Goal: Task Accomplishment & Management: Manage account settings

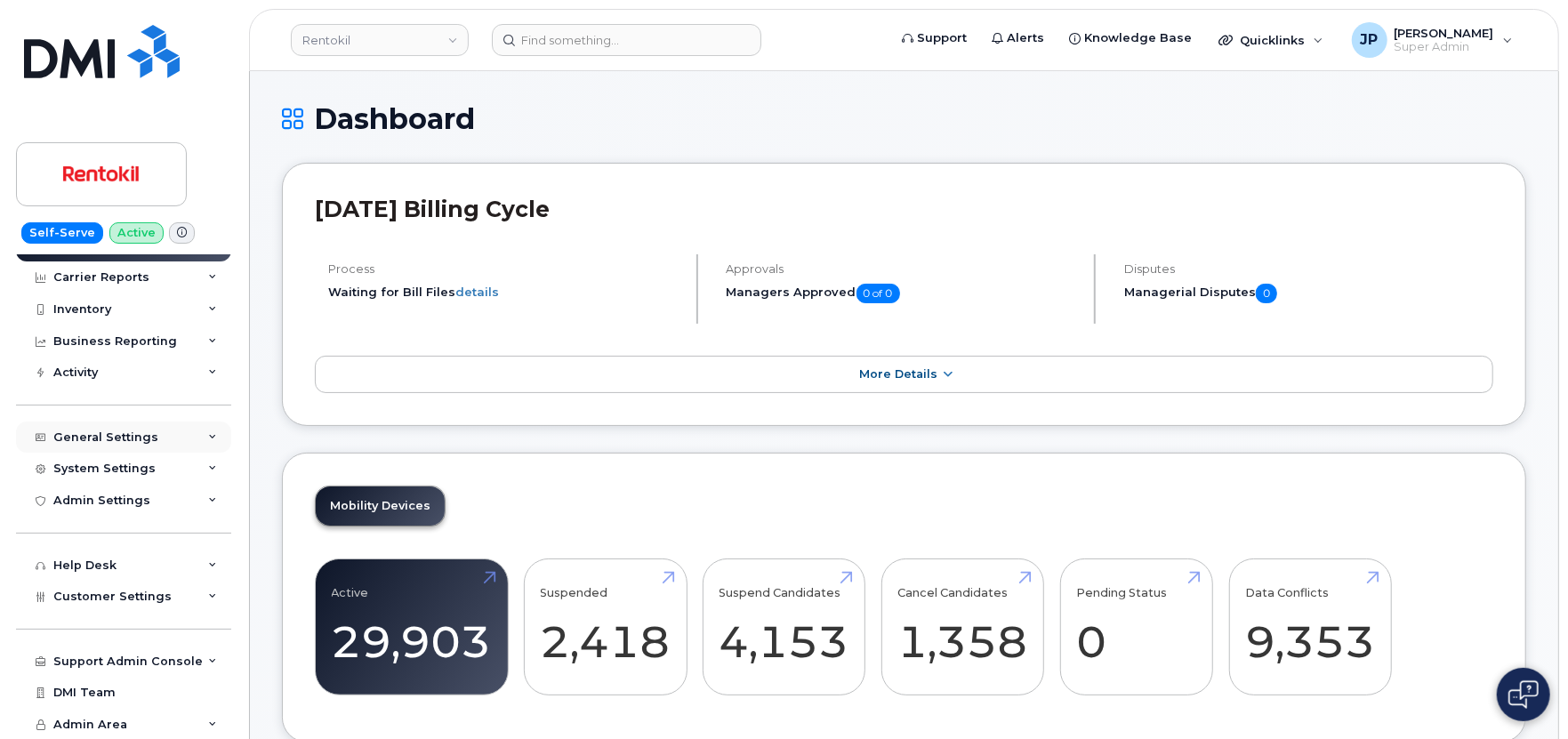
click at [120, 430] on div "General Settings" at bounding box center [106, 436] width 105 height 14
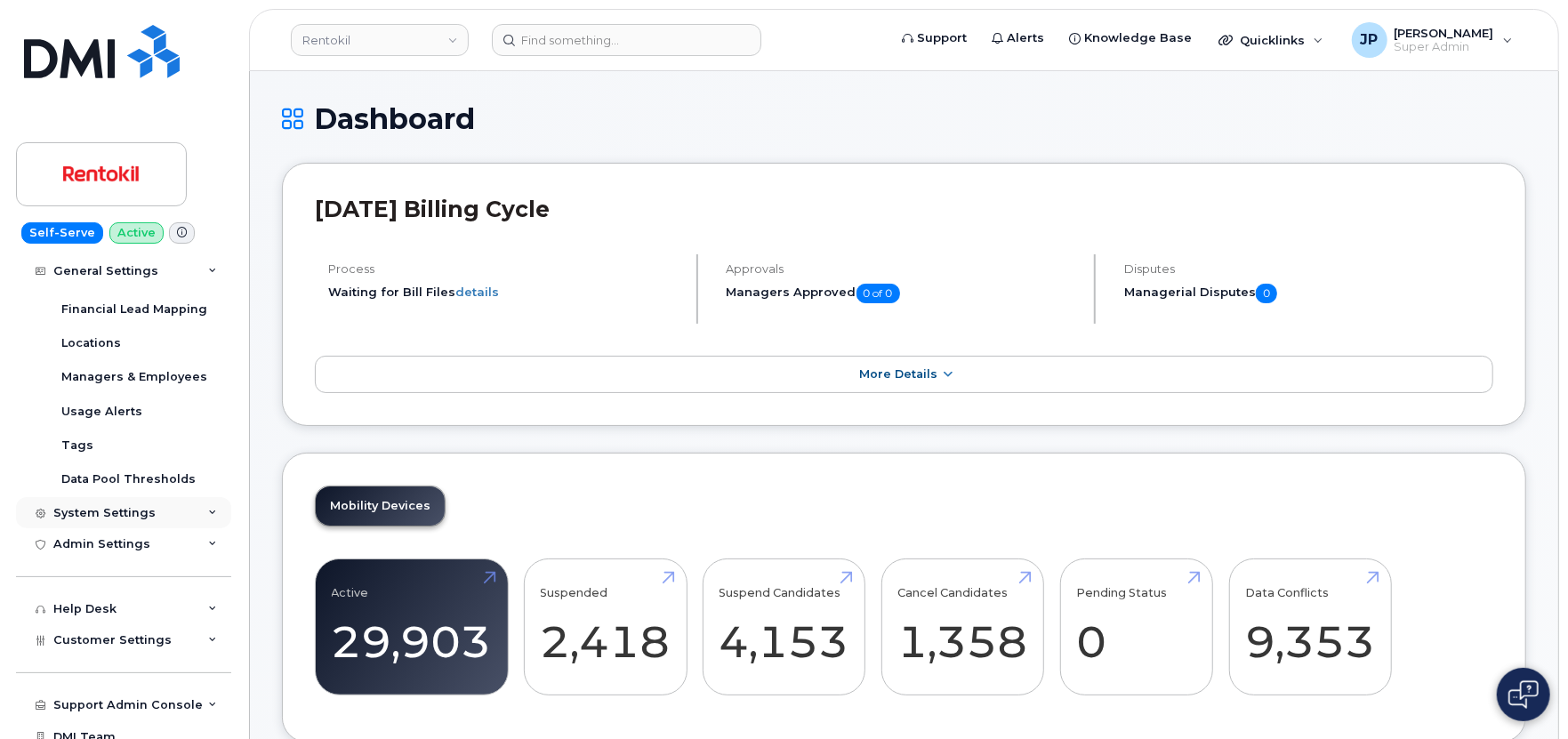
scroll to position [297, 0]
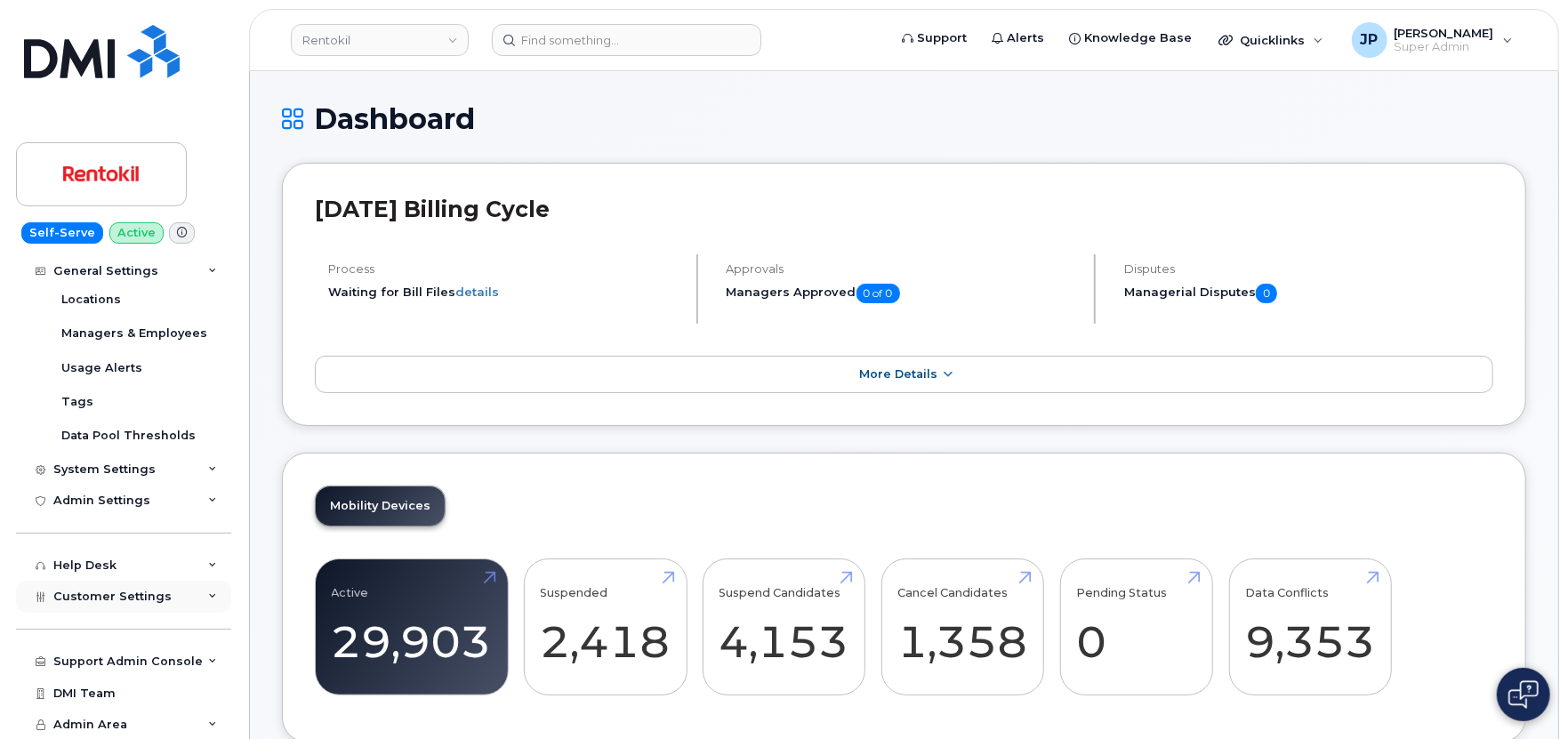
click at [104, 596] on span "Customer Settings" at bounding box center [112, 595] width 118 height 13
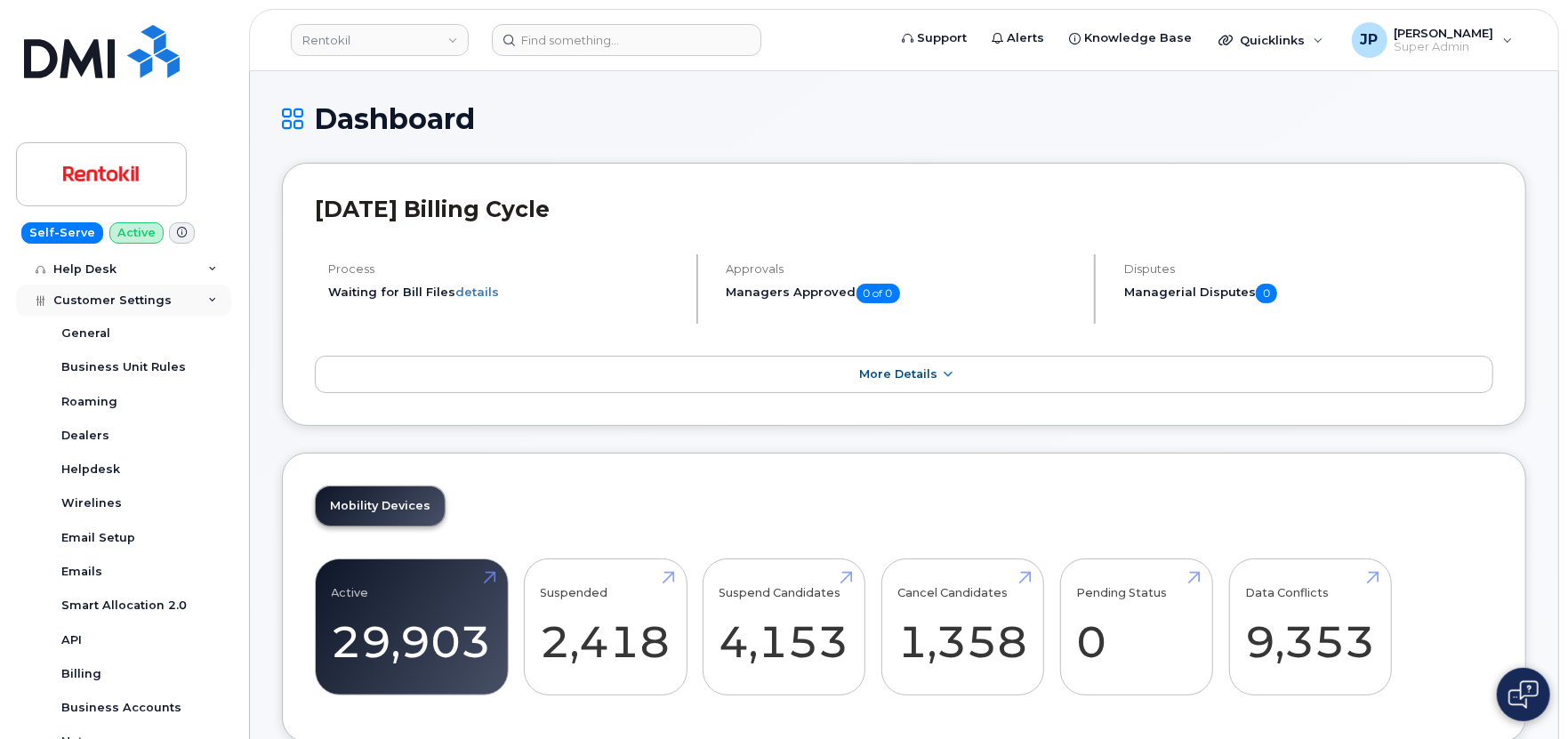
scroll to position [691, 0]
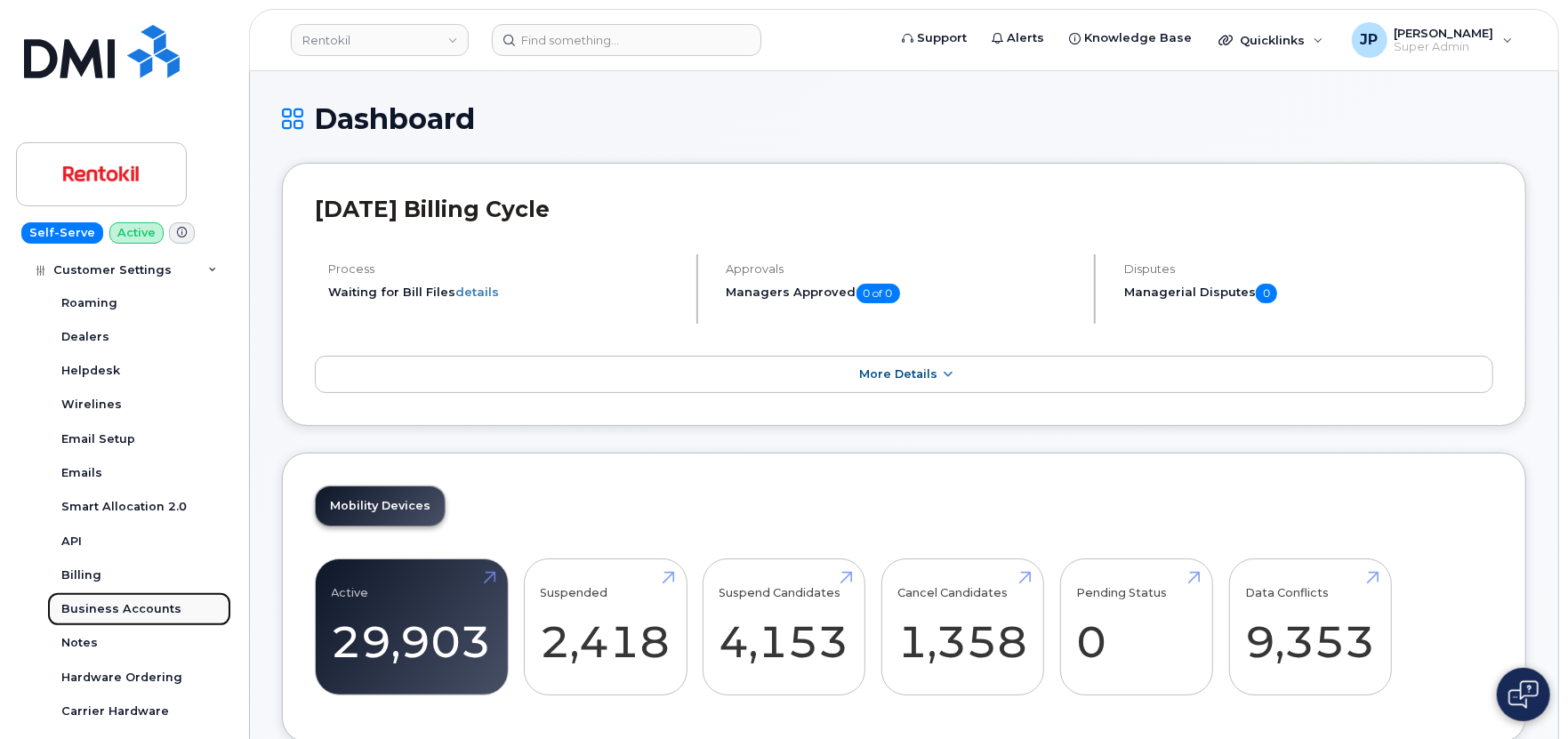
click at [101, 608] on div "Business Accounts" at bounding box center [122, 608] width 120 height 16
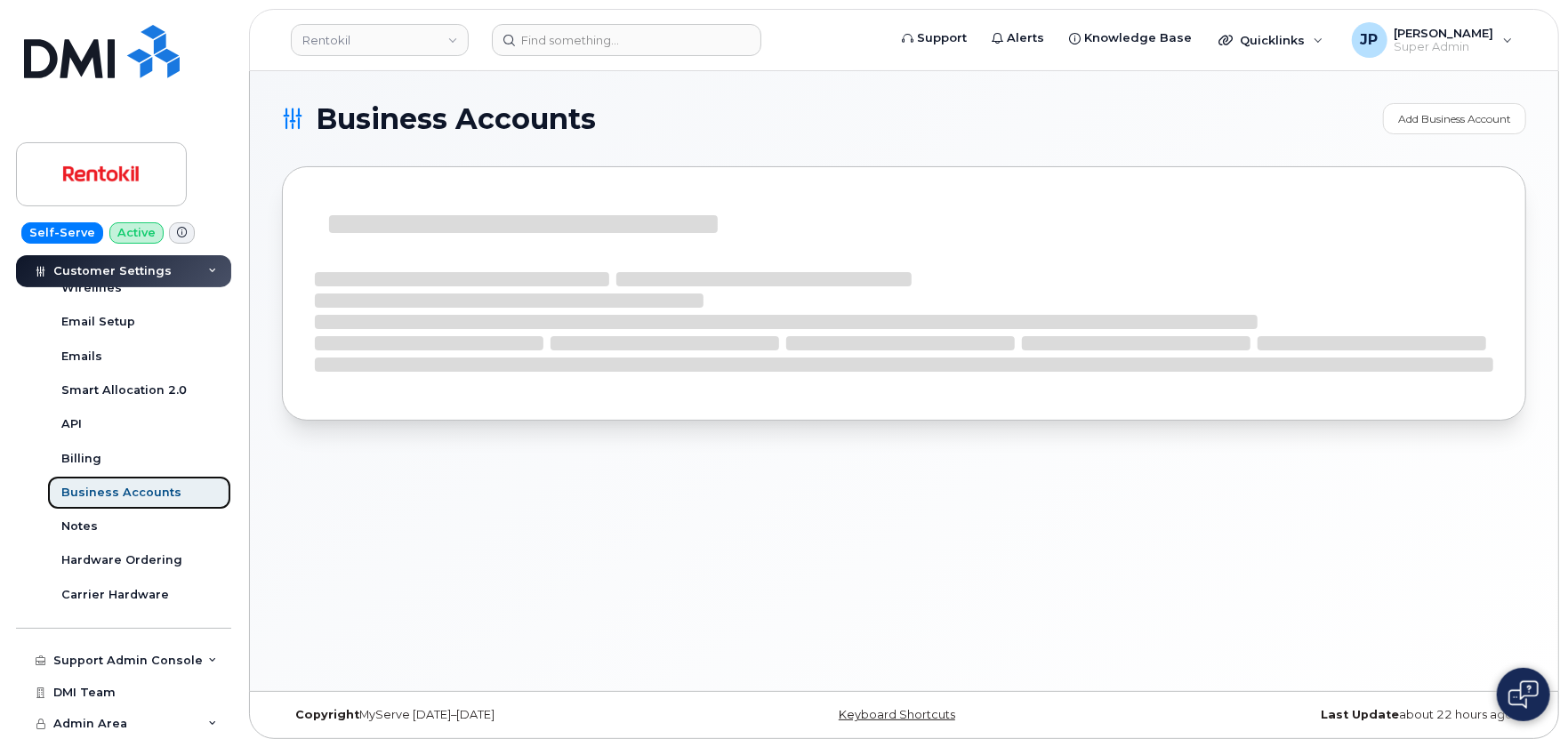
scroll to position [421, 0]
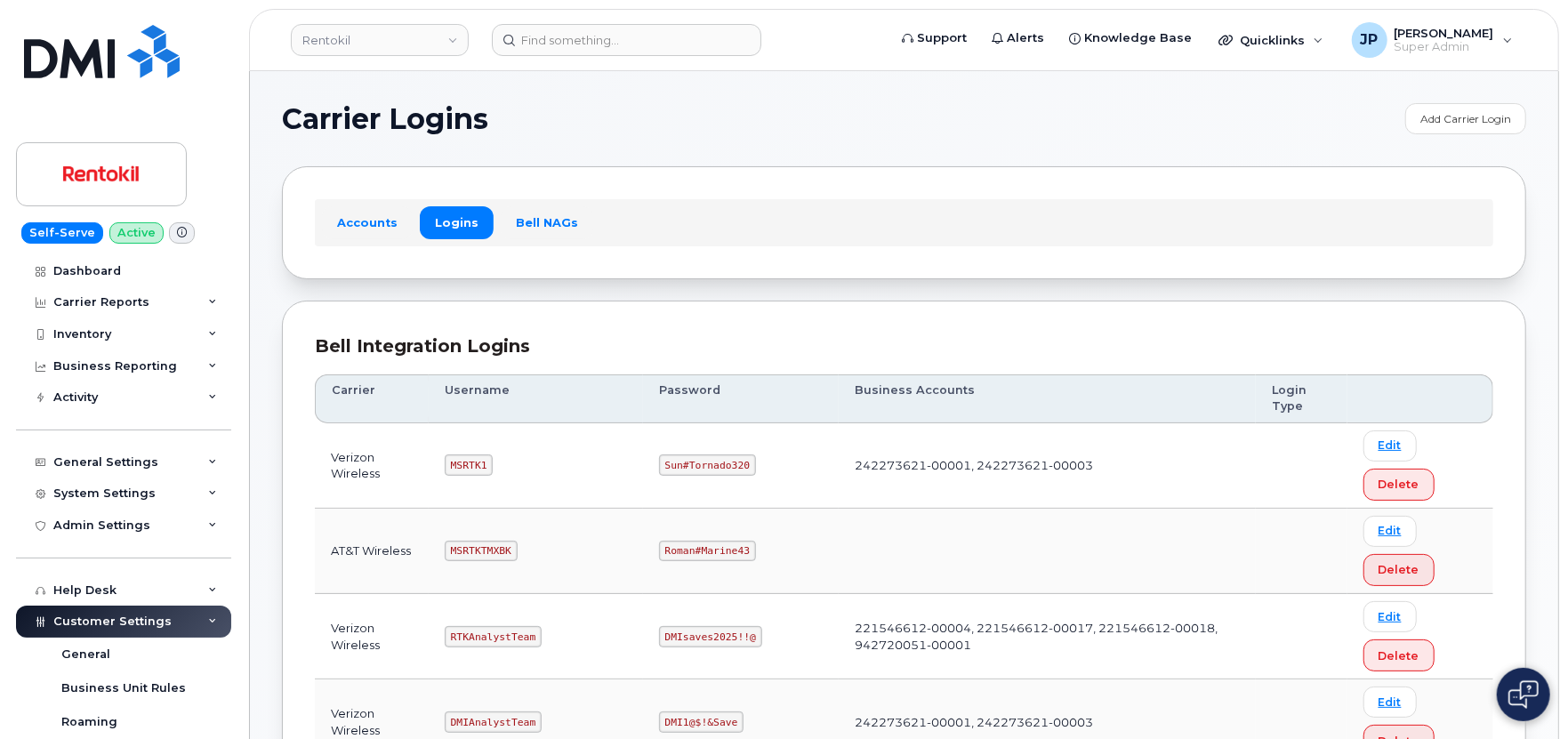
click at [726, 464] on code "Sun#Tornado320" at bounding box center [707, 465] width 97 height 21
copy code "Sun#Tornado320"
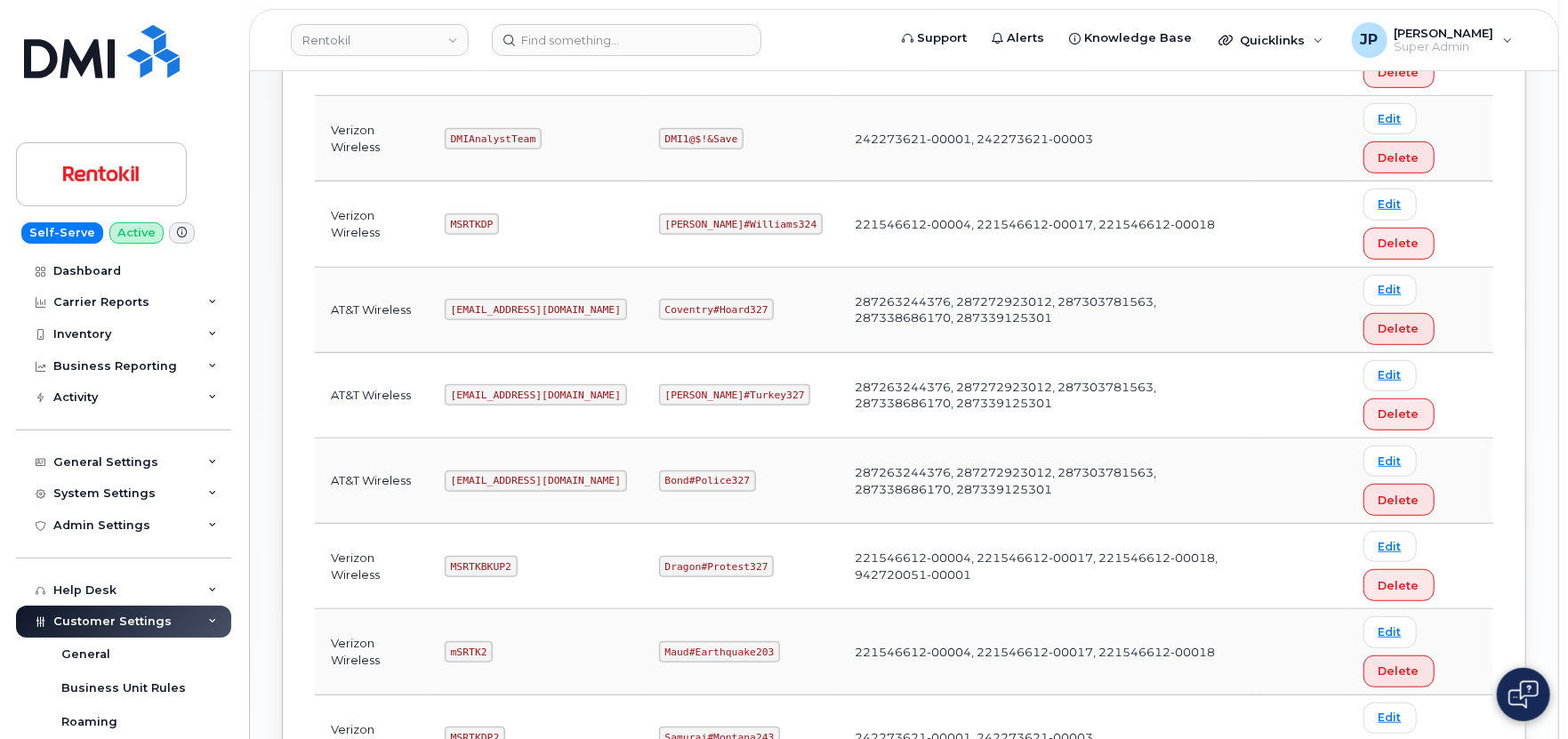
scroll to position [790, 0]
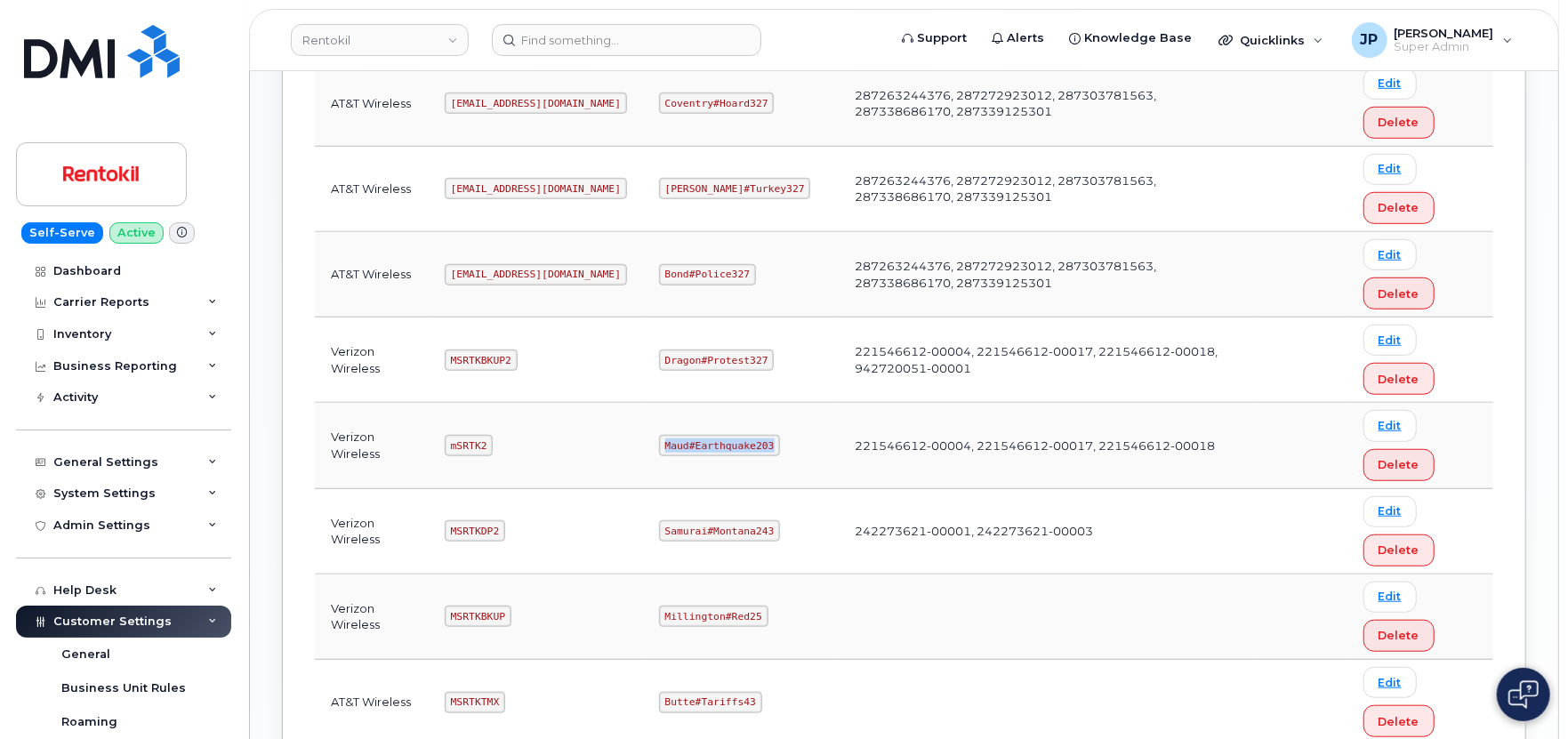
drag, startPoint x: 765, startPoint y: 447, endPoint x: 667, endPoint y: 450, distance: 98.0
click at [667, 450] on code "Maud#Earthquake203" at bounding box center [719, 445] width 121 height 21
copy code "Maud#Earthquake203"
